Goal: Task Accomplishment & Management: Manage account settings

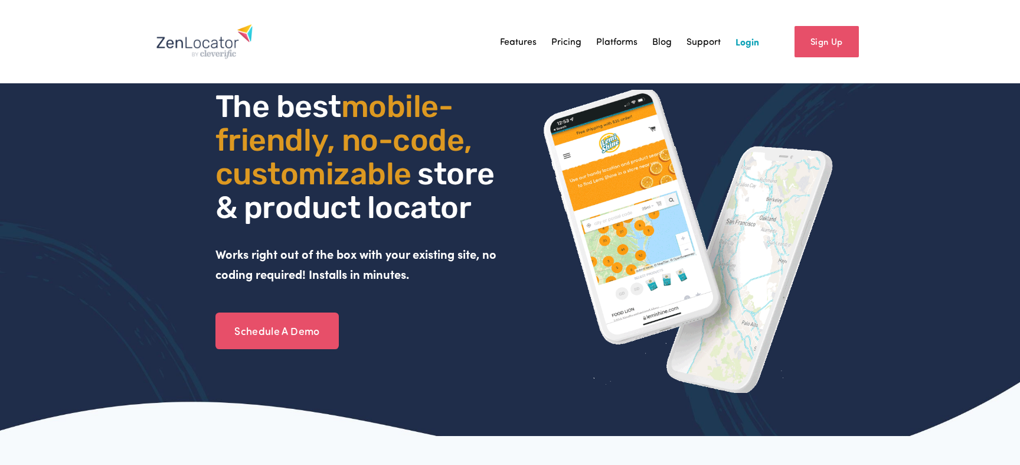
click at [749, 42] on link "Login" at bounding box center [748, 41] width 24 height 18
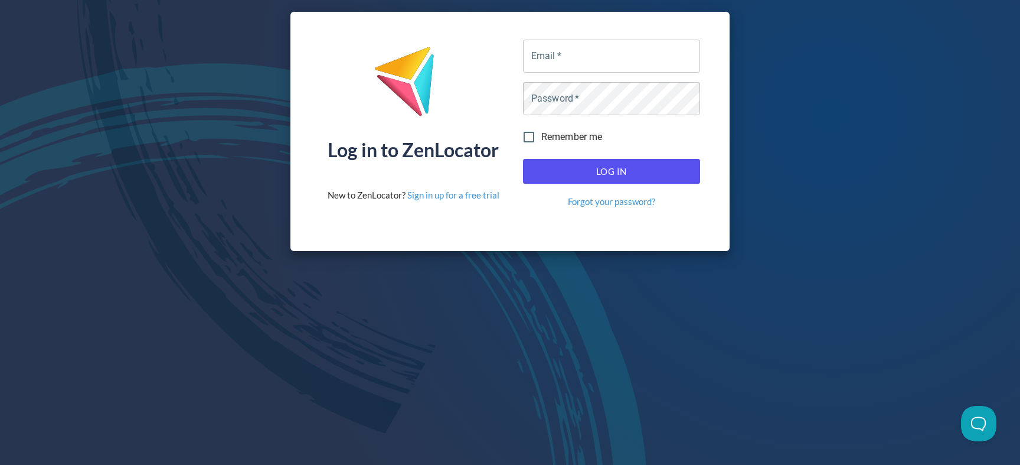
type input "[EMAIL_ADDRESS][DOMAIN_NAME]"
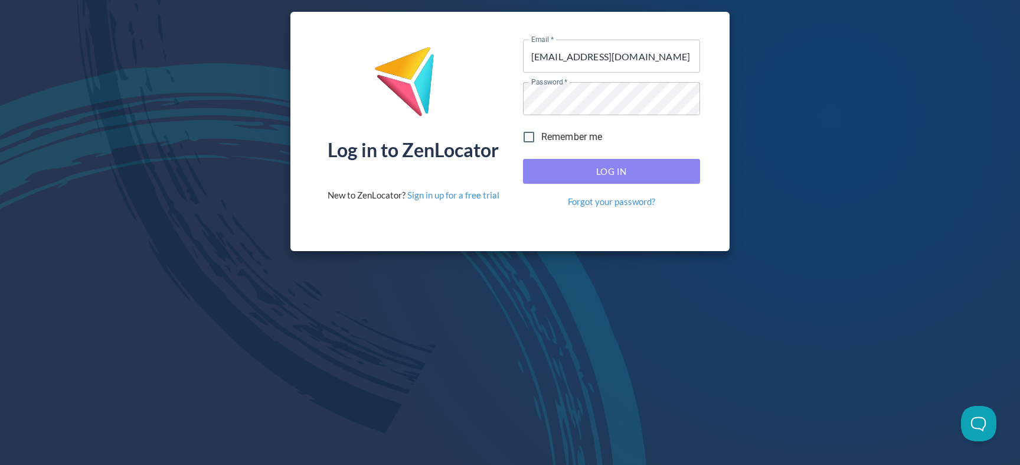
click at [603, 168] on span "Log In" at bounding box center [611, 171] width 151 height 15
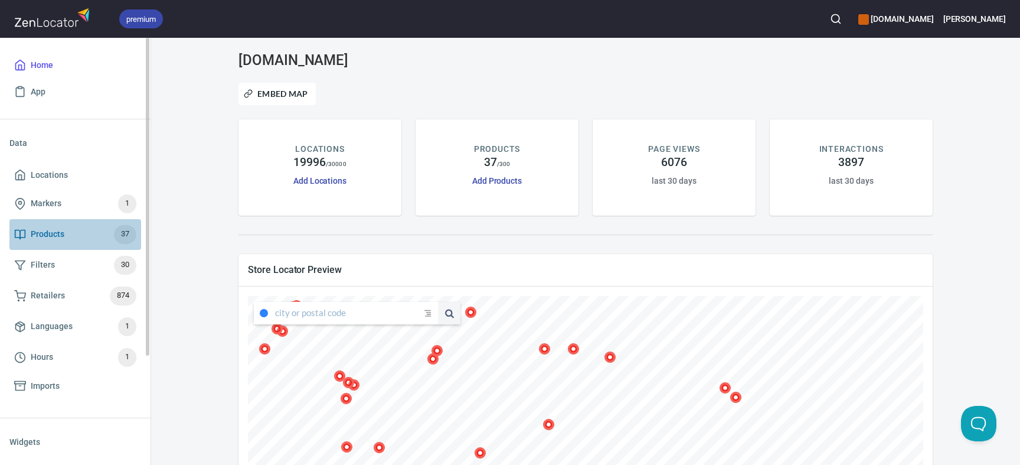
click at [68, 234] on span "Products 37" at bounding box center [75, 234] width 122 height 19
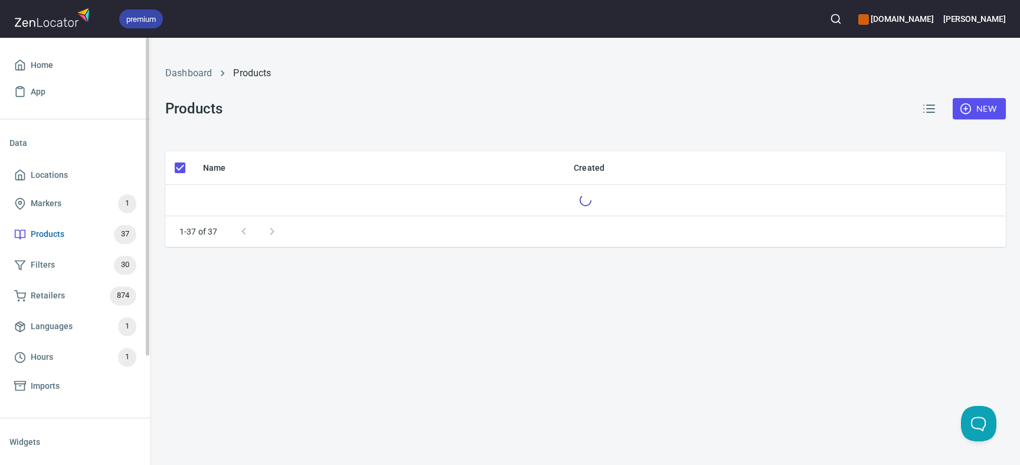
checkbox input "false"
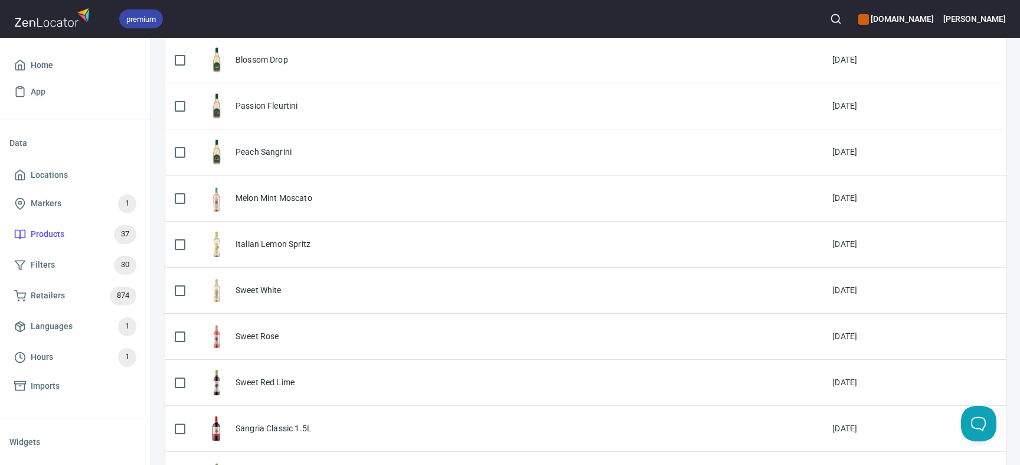
scroll to position [487, 0]
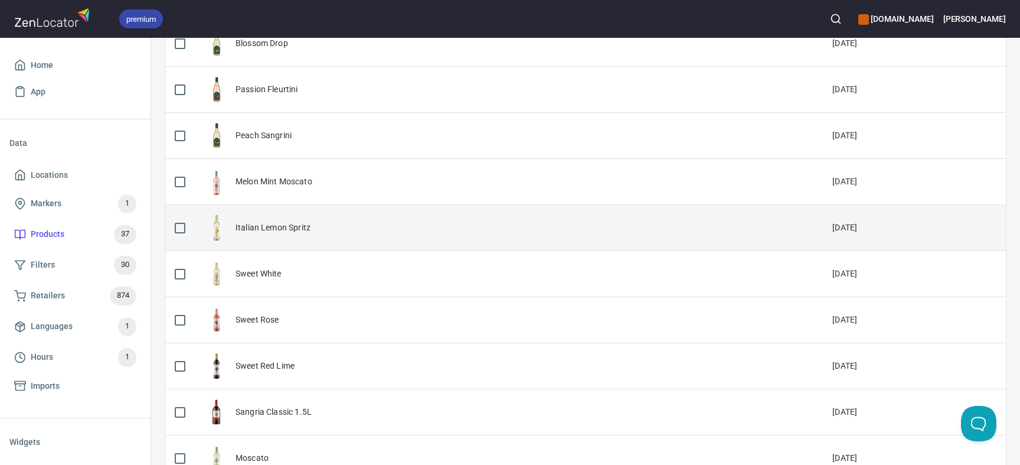
click at [257, 226] on div "Italian Lemon Spritz" at bounding box center [273, 227] width 75 height 12
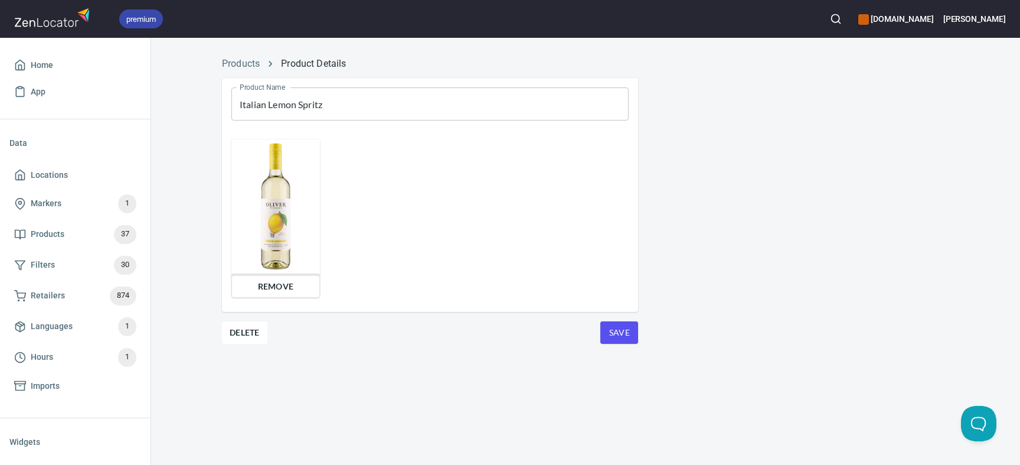
click at [270, 289] on span "Remove" at bounding box center [275, 286] width 73 height 14
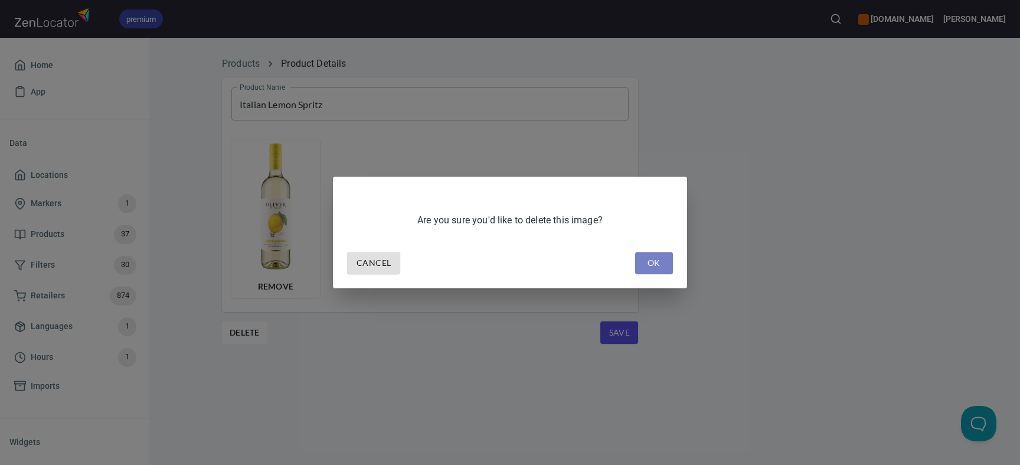
click at [663, 265] on span "OK" at bounding box center [654, 263] width 19 height 15
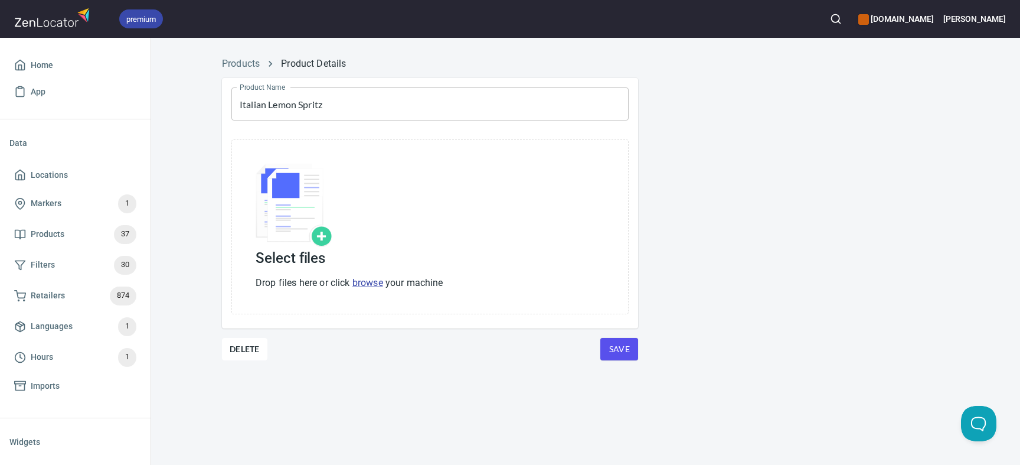
click at [321, 238] on img at bounding box center [294, 205] width 77 height 83
click at [371, 281] on link "browse" at bounding box center [368, 282] width 31 height 11
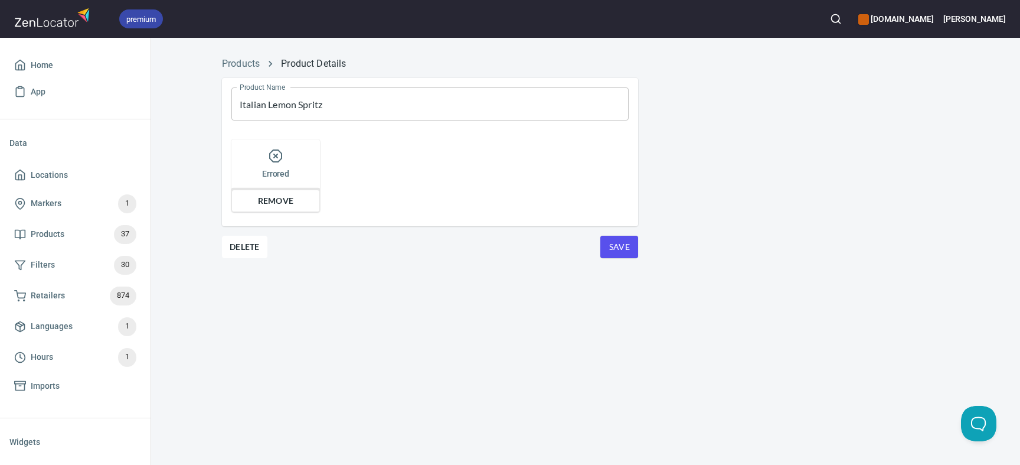
click at [279, 201] on span "Remove" at bounding box center [275, 201] width 73 height 14
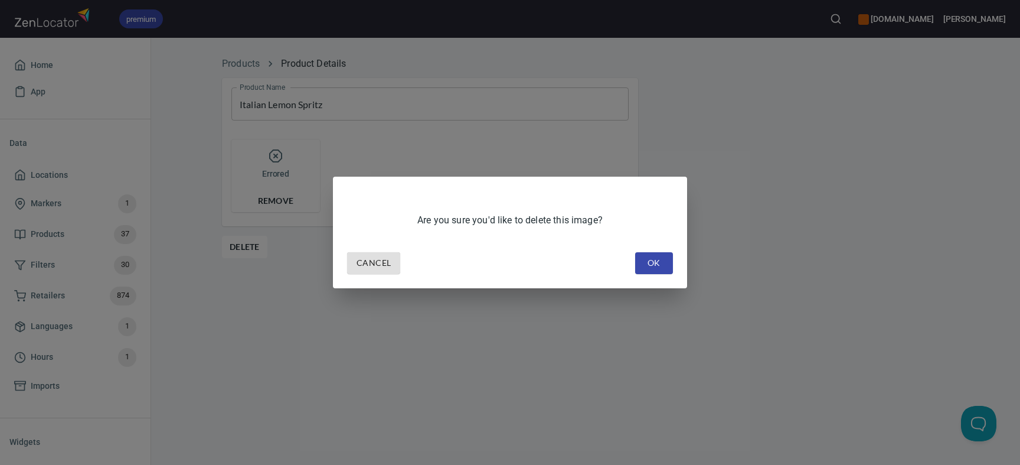
click at [628, 257] on div "Cancel OK" at bounding box center [510, 263] width 326 height 22
click at [645, 257] on span "OK" at bounding box center [654, 263] width 19 height 15
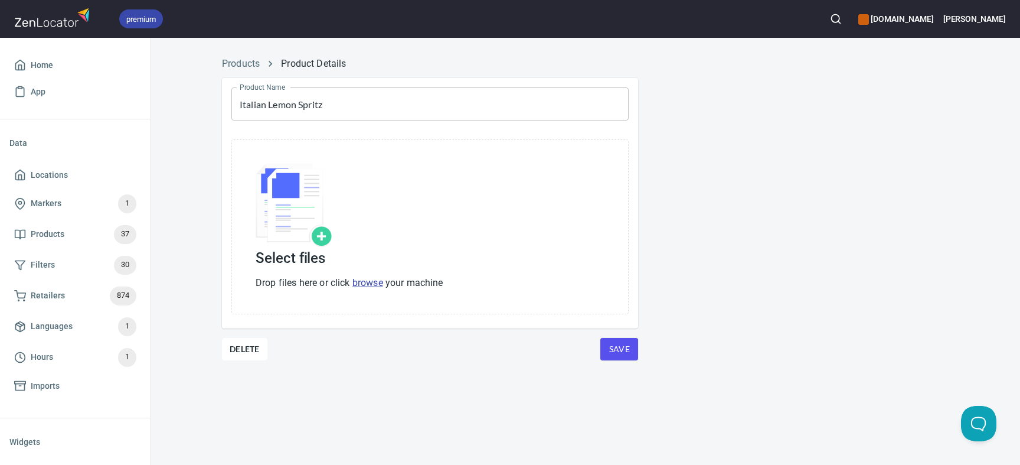
click at [324, 236] on img at bounding box center [294, 205] width 77 height 83
click at [367, 281] on link "browse" at bounding box center [368, 282] width 31 height 11
click at [368, 282] on link "browse" at bounding box center [368, 282] width 31 height 11
